Goal: Transaction & Acquisition: Obtain resource

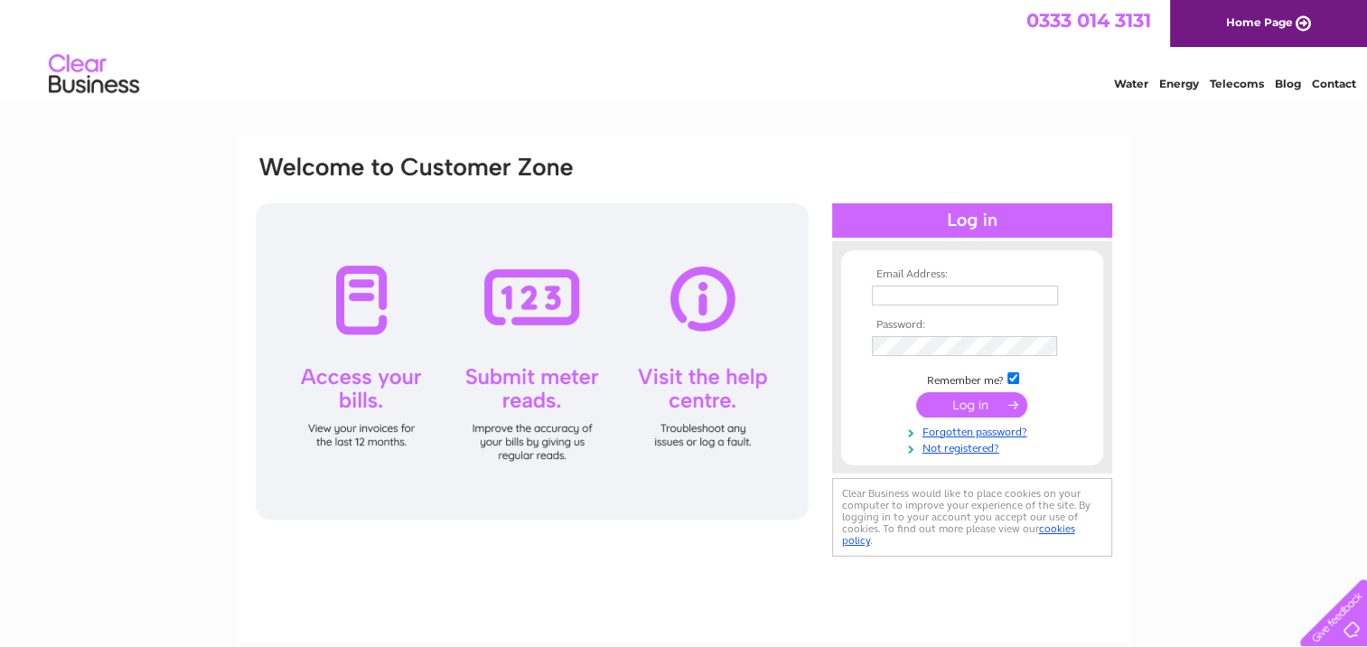
type input "accounts@oiltechnics.com"
click at [960, 398] on input "submit" at bounding box center [971, 404] width 111 height 25
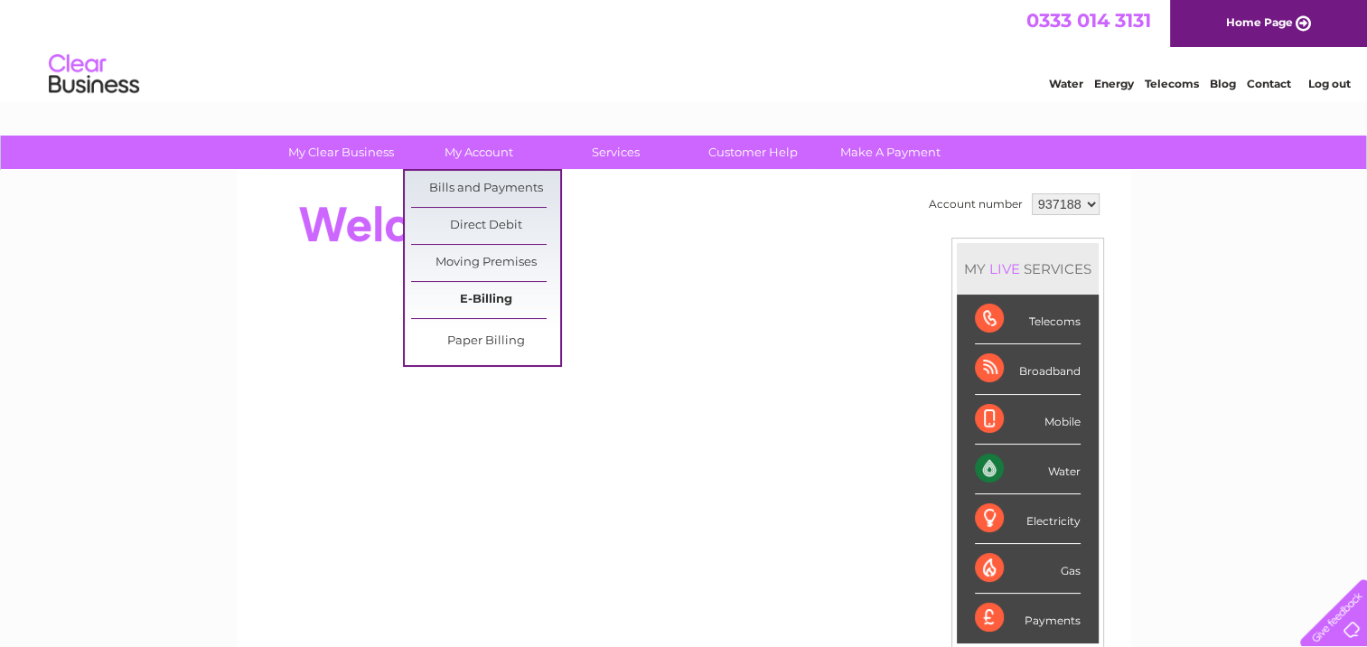
click at [453, 304] on link "E-Billing" at bounding box center [485, 300] width 149 height 36
click at [451, 188] on link "Bills and Payments" at bounding box center [485, 189] width 149 height 36
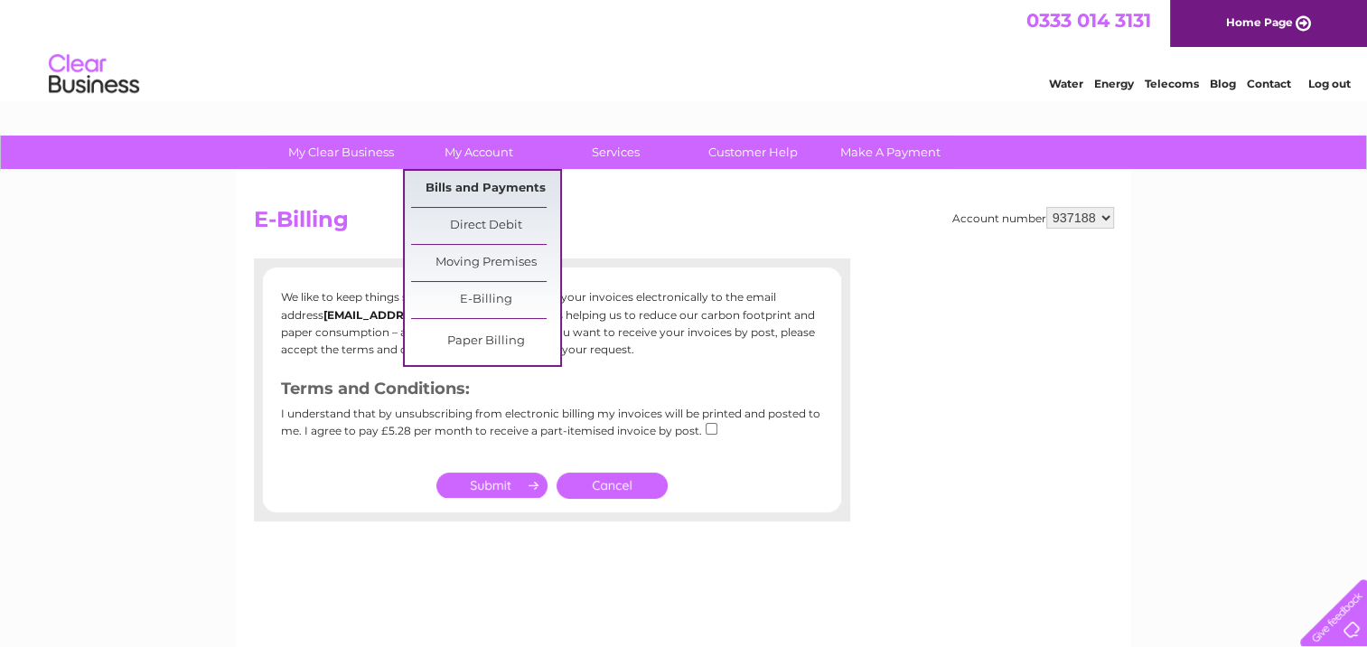
click at [470, 176] on link "Bills and Payments" at bounding box center [485, 189] width 149 height 36
click at [465, 194] on link "Bills and Payments" at bounding box center [485, 189] width 149 height 36
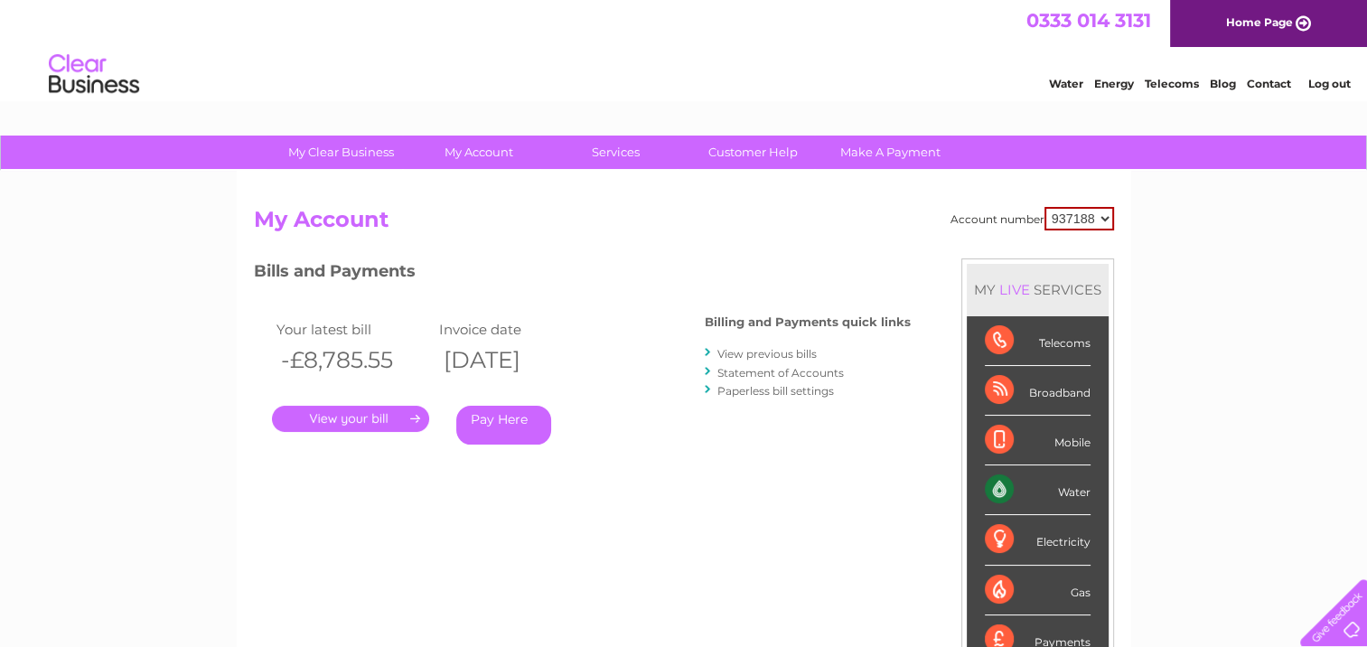
click at [366, 411] on link "." at bounding box center [350, 419] width 157 height 26
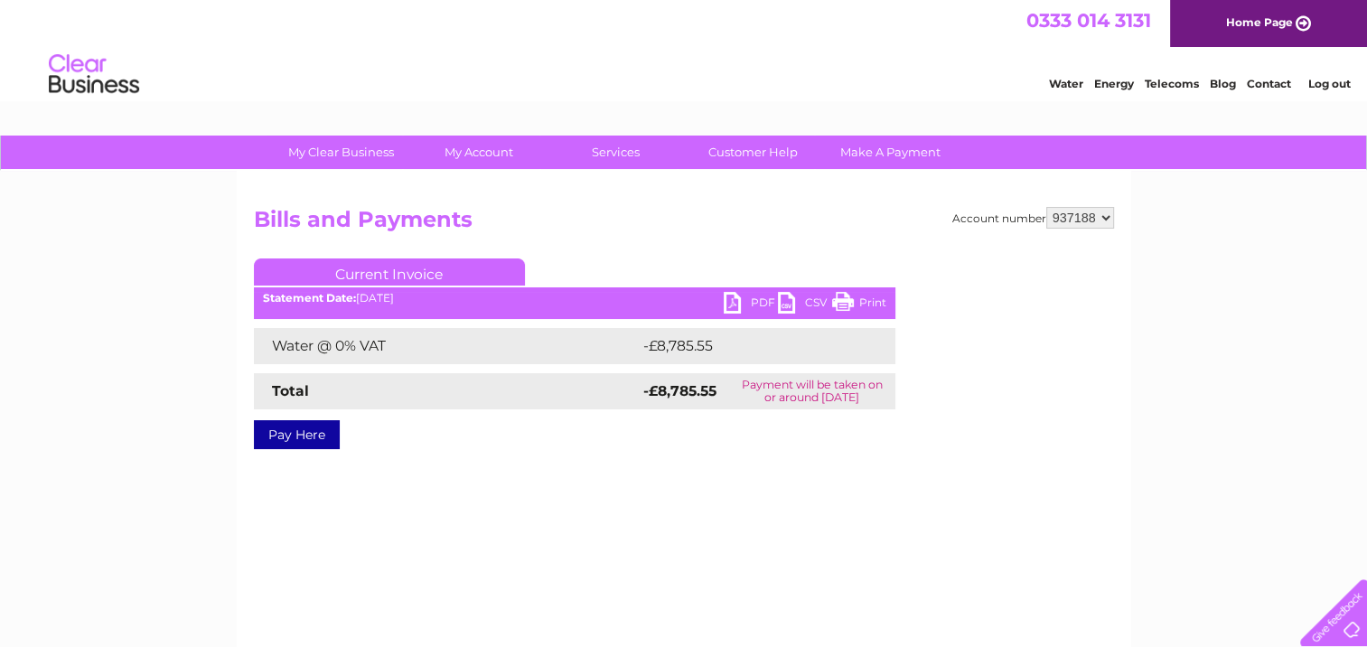
click at [850, 300] on link "Print" at bounding box center [859, 305] width 54 height 26
click at [737, 302] on link "PDF" at bounding box center [751, 305] width 54 height 26
